Goal: Information Seeking & Learning: Learn about a topic

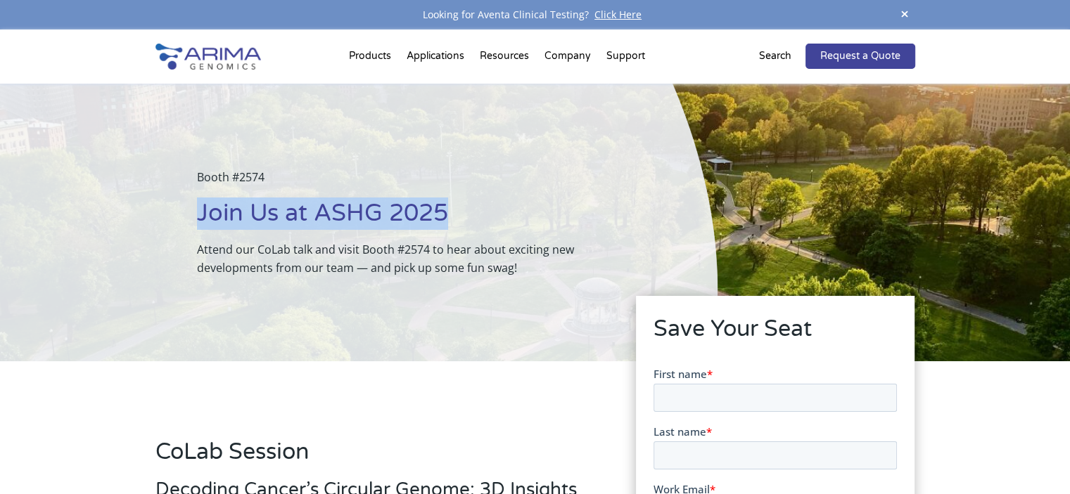
drag, startPoint x: 297, startPoint y: 202, endPoint x: 487, endPoint y: 207, distance: 190.0
click at [487, 207] on h1 "Join Us at ASHG 2025" at bounding box center [422, 219] width 450 height 43
copy h1 "Join Us at ASHG 2025"
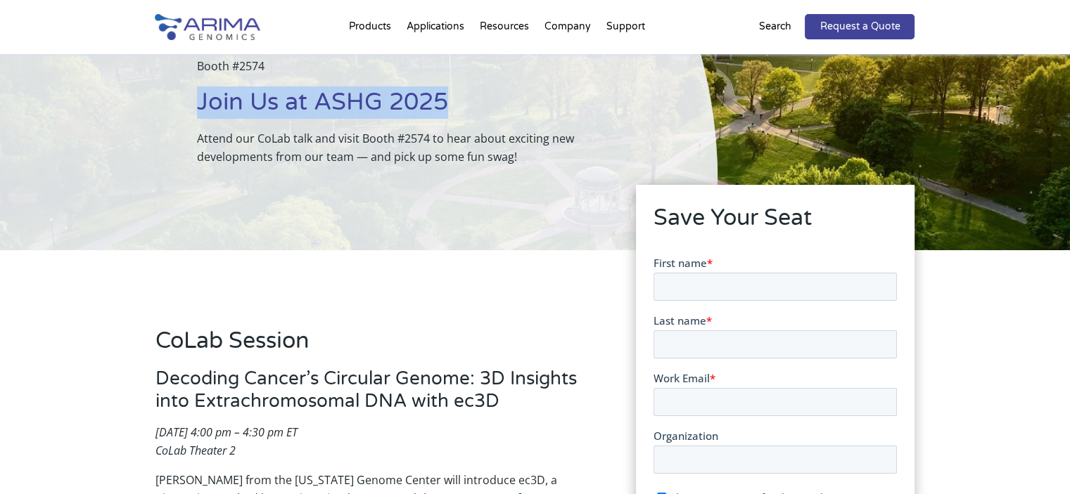
scroll to position [113, 0]
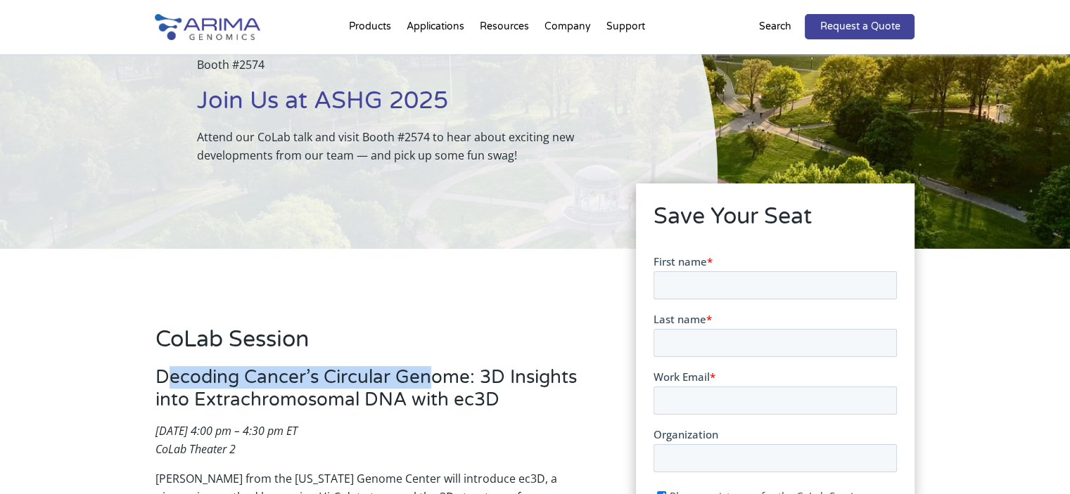
drag, startPoint x: 165, startPoint y: 374, endPoint x: 426, endPoint y: 386, distance: 261.9
click at [426, 386] on h3 "Decoding Cancer’s Circular Genome: 3D Insights into Extrachromosomal DNA with e…" at bounding box center [374, 394] width 439 height 56
drag, startPoint x: 155, startPoint y: 373, endPoint x: 468, endPoint y: 376, distance: 313.0
click at [468, 376] on h3 "Decoding Cancer’s Circular Genome: 3D Insights into Extrachromosomal DNA with e…" at bounding box center [374, 394] width 439 height 56
copy h3 "Decoding Cancer’s Circular Genome"
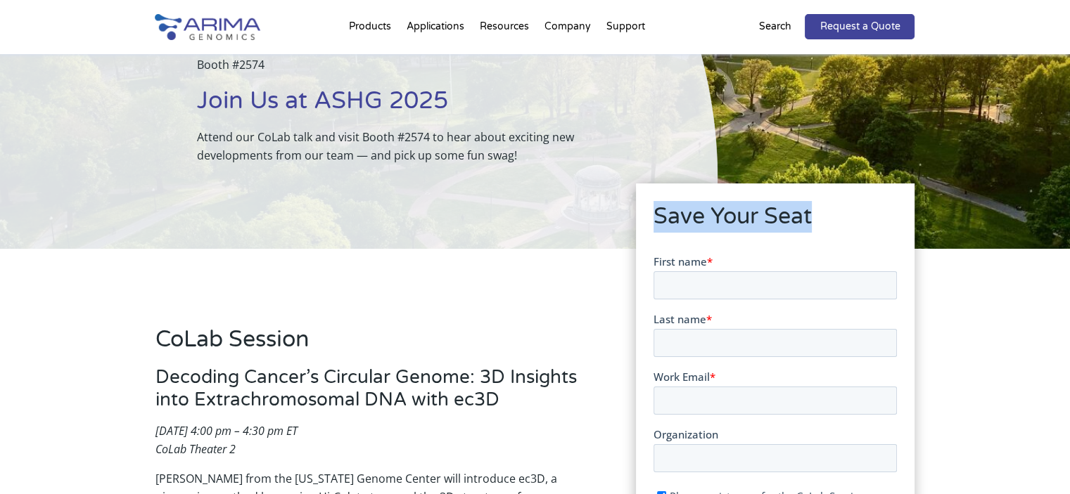
drag, startPoint x: 654, startPoint y: 214, endPoint x: 812, endPoint y: 206, distance: 158.4
click at [812, 206] on h2 "Save Your Seat" at bounding box center [774, 222] width 243 height 42
copy h2 "Save Your Seat"
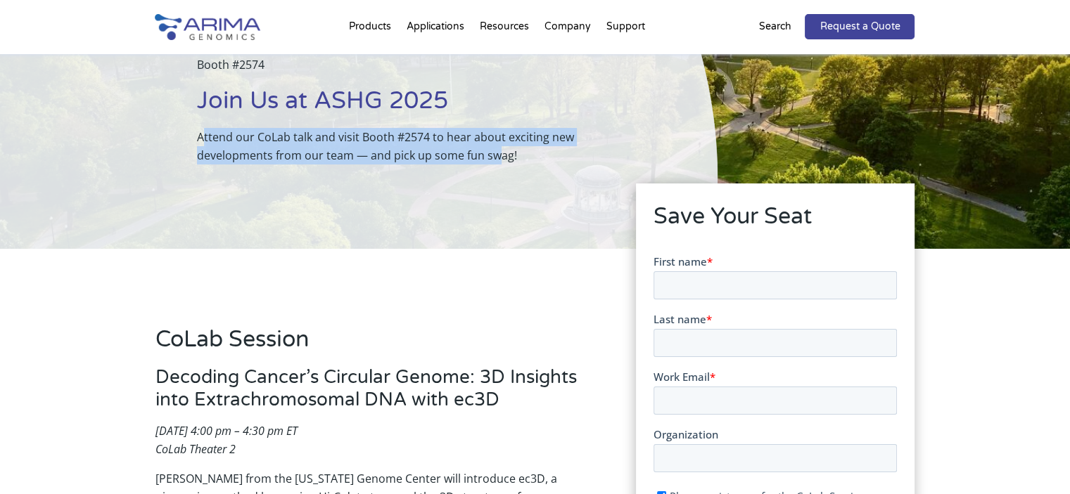
drag, startPoint x: 207, startPoint y: 135, endPoint x: 495, endPoint y: 150, distance: 288.0
click at [495, 150] on p "Attend our CoLab talk and visit Booth #2574 to hear about exciting new developm…" at bounding box center [422, 146] width 450 height 37
drag, startPoint x: 520, startPoint y: 157, endPoint x: 181, endPoint y: 139, distance: 339.5
click at [181, 139] on div "Booth #2574 Join Us at ASHG 2025 Attend our CoLab talk and visit Booth #2574 to…" at bounding box center [358, 110] width 717 height 278
copy p "Attend our CoLab talk and visit Booth #2574 to hear about exciting new developm…"
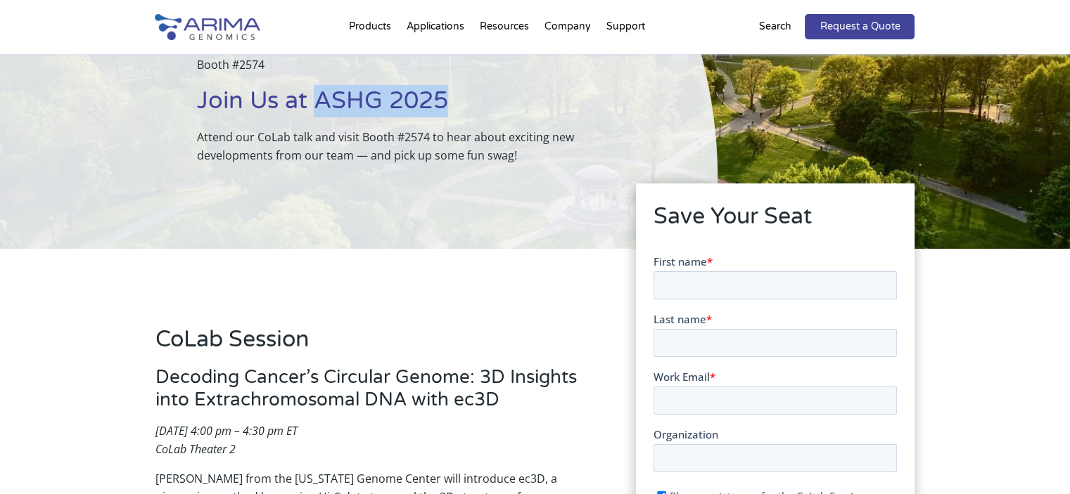
drag, startPoint x: 321, startPoint y: 96, endPoint x: 447, endPoint y: 101, distance: 126.7
click at [447, 101] on h1 "Join Us at ASHG 2025" at bounding box center [422, 106] width 450 height 43
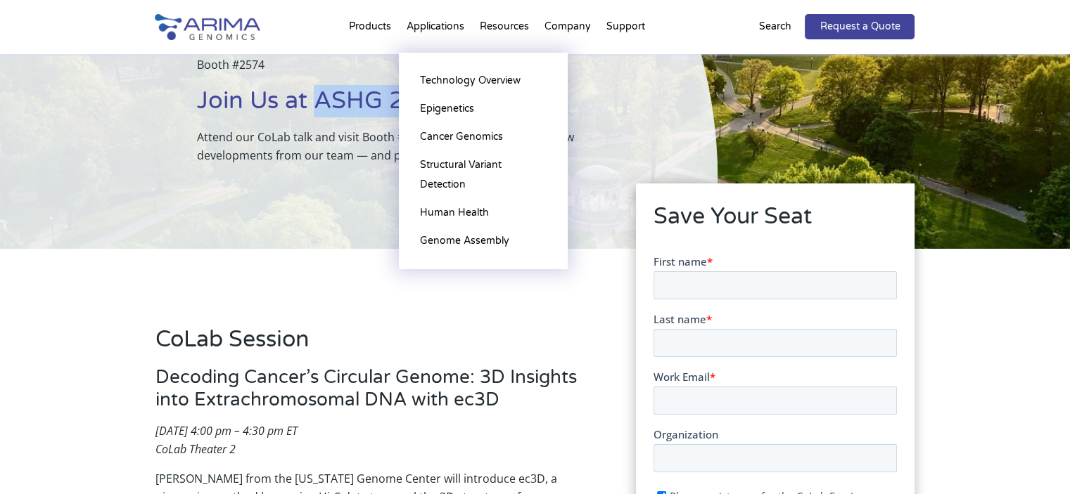
copy h1 "ASHG 2025"
